Goal: Navigation & Orientation: Go to known website

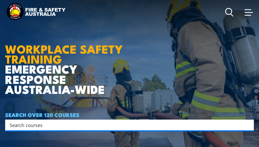
click at [106, 125] on input "Search input" at bounding box center [126, 125] width 233 height 8
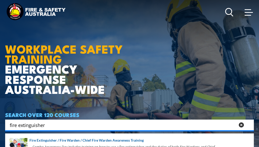
type input "fire extinguisher"
click at [242, 127] on icon at bounding box center [241, 124] width 5 height 5
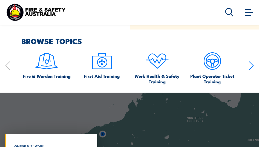
scroll to position [280, 0]
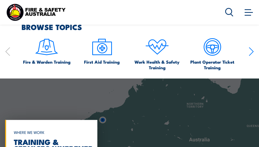
click at [248, 56] on div "Fire & Warden Training First Aid Training Work Health & Safety Training Plant O…" at bounding box center [129, 53] width 249 height 36
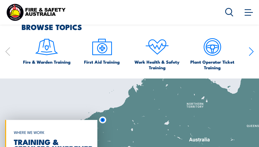
click at [250, 55] on icon "button" at bounding box center [251, 51] width 5 height 10
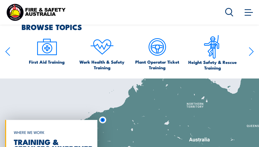
click at [250, 56] on icon "button" at bounding box center [251, 51] width 5 height 10
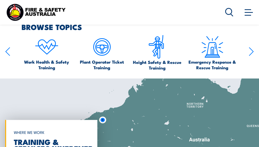
click at [250, 56] on icon "button" at bounding box center [251, 51] width 5 height 10
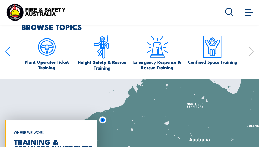
click at [249, 56] on icon "button" at bounding box center [251, 51] width 5 height 10
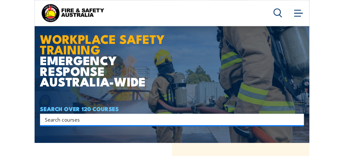
scroll to position [0, 0]
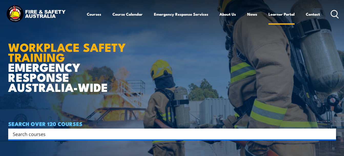
click at [259, 16] on link "Learner Portal" at bounding box center [281, 14] width 26 height 12
